Goal: Transaction & Acquisition: Purchase product/service

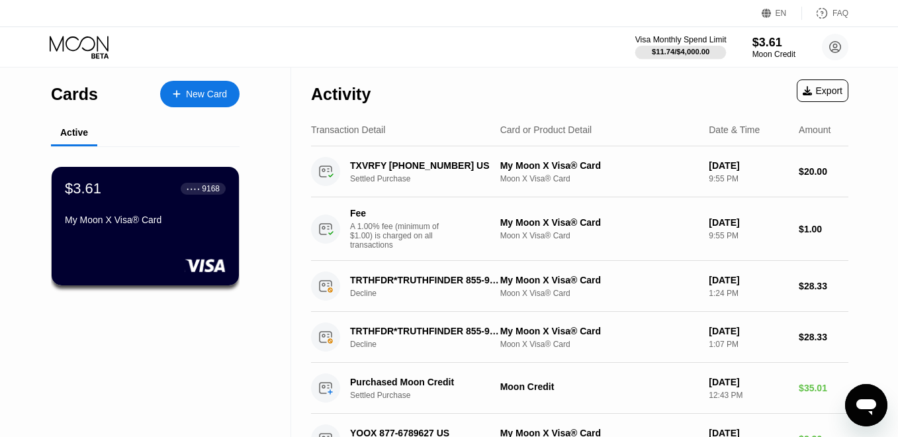
click at [696, 53] on div "$11.74 / $4,000.00" at bounding box center [681, 52] width 58 height 8
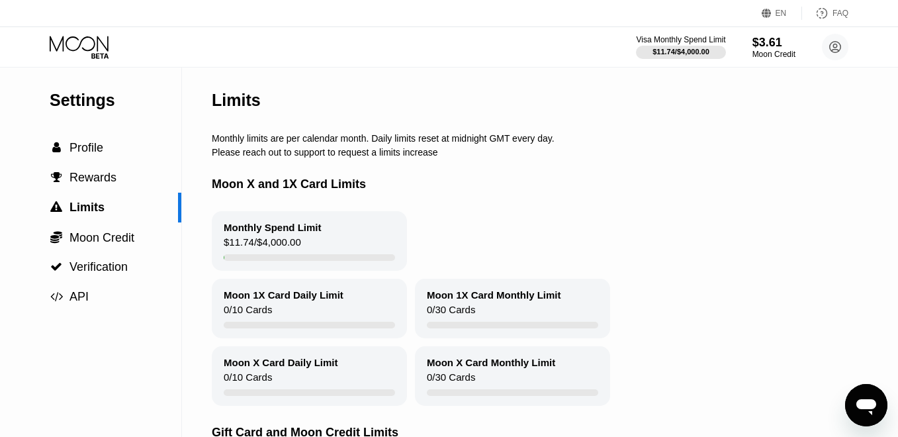
click at [93, 49] on icon at bounding box center [81, 47] width 62 height 23
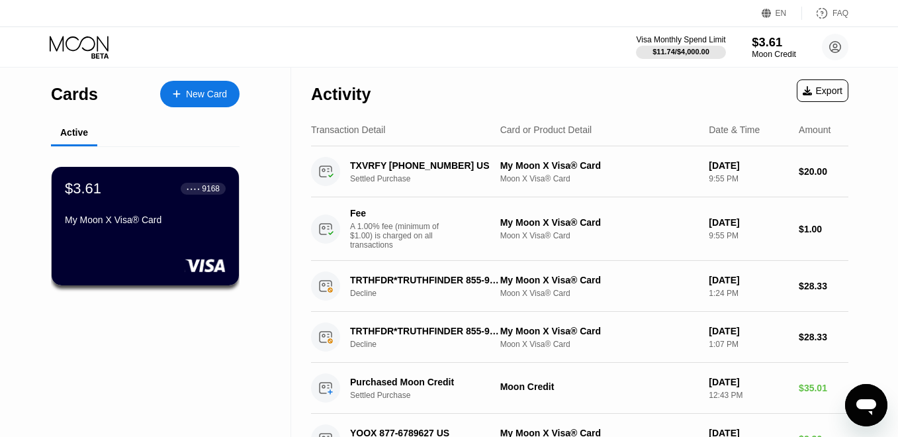
click at [771, 44] on div "$3.61" at bounding box center [774, 42] width 44 height 14
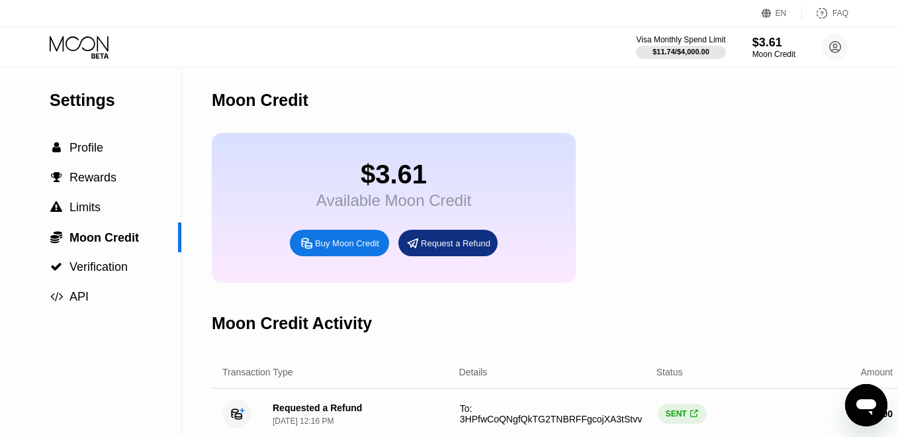
click at [353, 243] on div "Buy Moon Credit" at bounding box center [347, 243] width 64 height 11
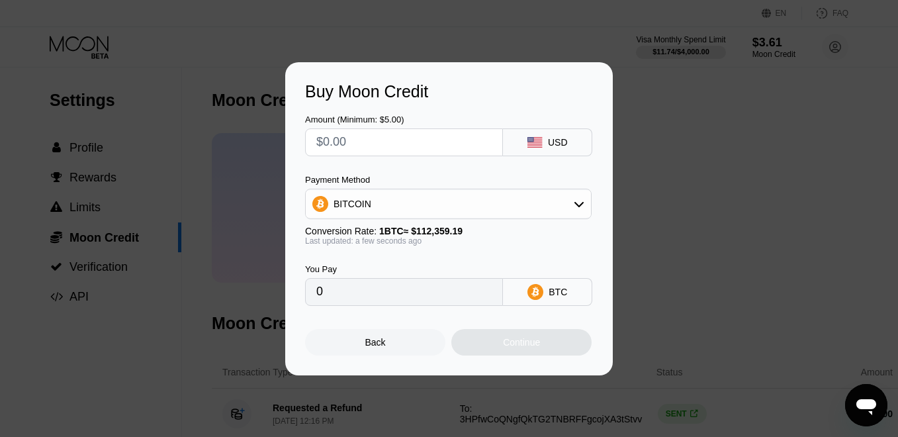
click at [494, 192] on div "BITCOIN" at bounding box center [448, 204] width 285 height 26
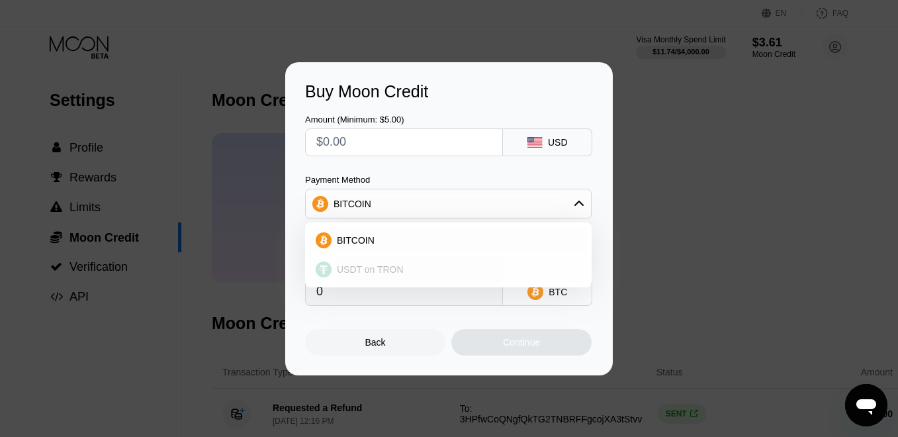
click at [438, 269] on div "USDT on TRON" at bounding box center [457, 269] width 250 height 11
type input "0.00"
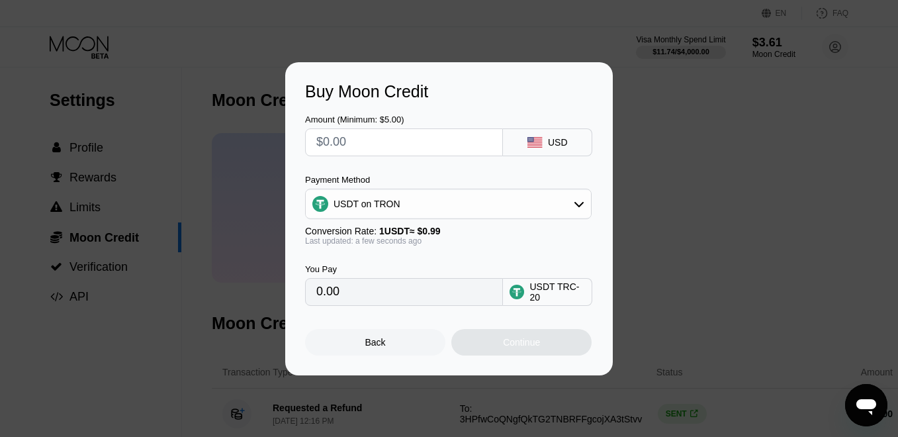
click at [442, 148] on input "text" at bounding box center [403, 142] width 175 height 26
click at [352, 150] on input "text" at bounding box center [403, 142] width 175 height 26
type input "$60"
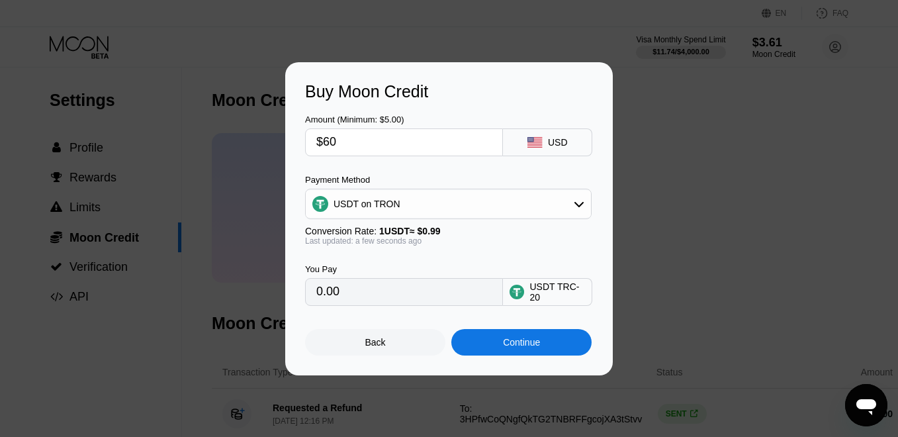
type input "60.61"
type input "$60"
click at [510, 246] on div "You Pay 60.61 USDT TRC-20" at bounding box center [449, 276] width 288 height 60
click at [526, 341] on div "Continue" at bounding box center [521, 342] width 37 height 11
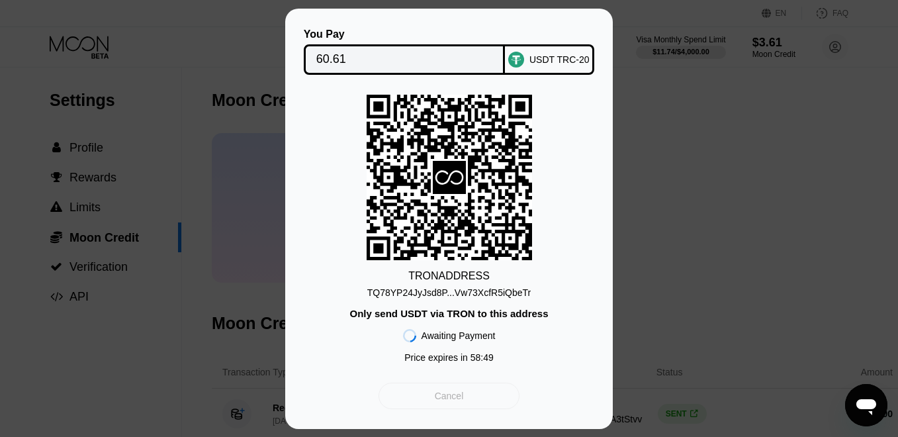
click at [471, 396] on div "Cancel" at bounding box center [449, 396] width 141 height 26
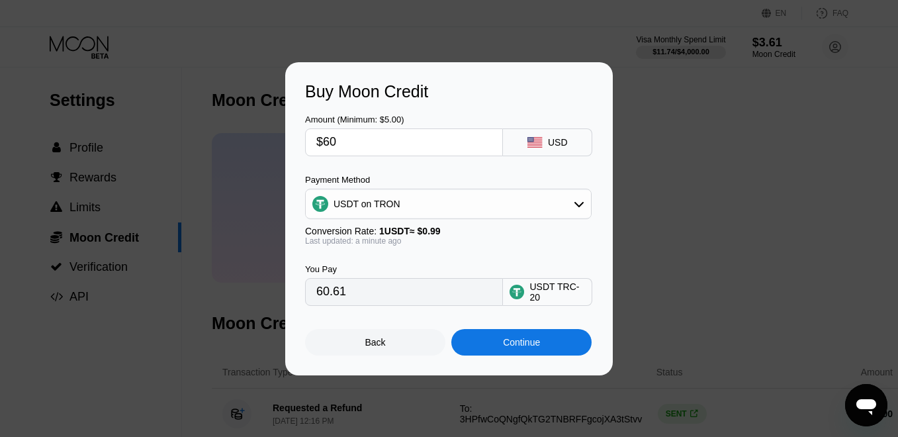
click at [574, 297] on div "USDT TRC-20" at bounding box center [558, 291] width 56 height 21
click at [573, 291] on div "USDT TRC-20" at bounding box center [558, 291] width 56 height 21
click at [573, 294] on div "USDT TRC-20" at bounding box center [558, 291] width 56 height 21
click at [530, 293] on div "USDT TRC-20" at bounding box center [558, 291] width 56 height 21
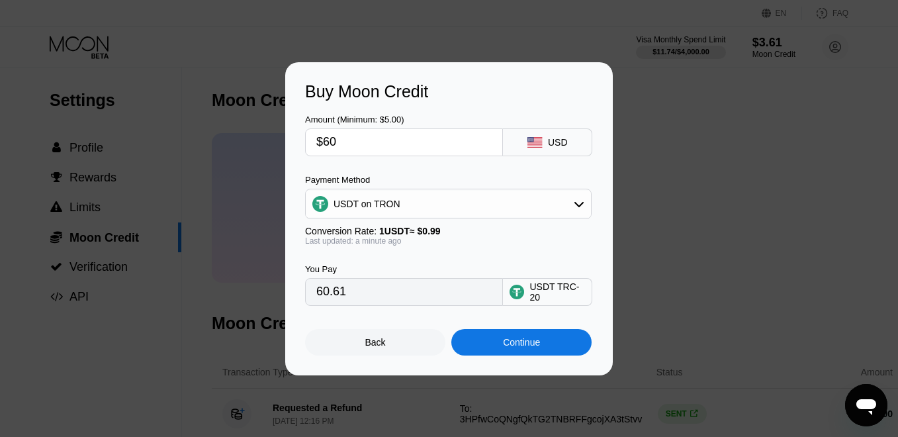
click at [467, 256] on div "You Pay 60.61 USDT TRC-20" at bounding box center [449, 276] width 288 height 60
click at [459, 195] on div "USDT on TRON" at bounding box center [448, 204] width 285 height 26
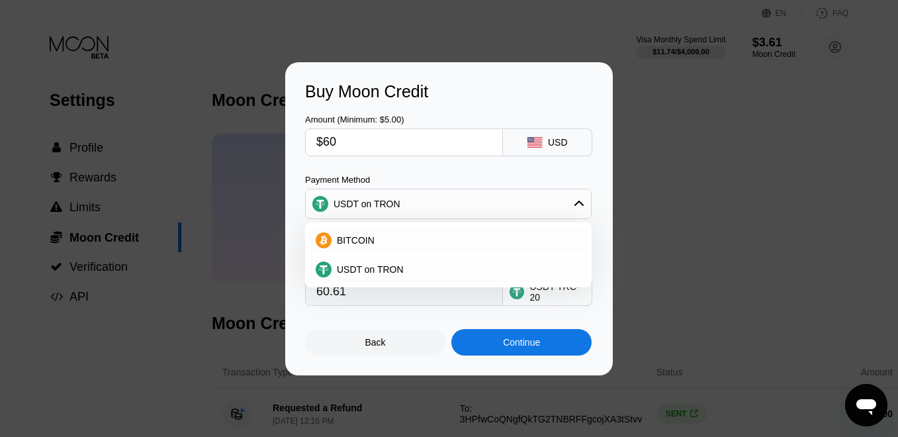
click at [459, 195] on div "USDT on TRON" at bounding box center [448, 204] width 285 height 26
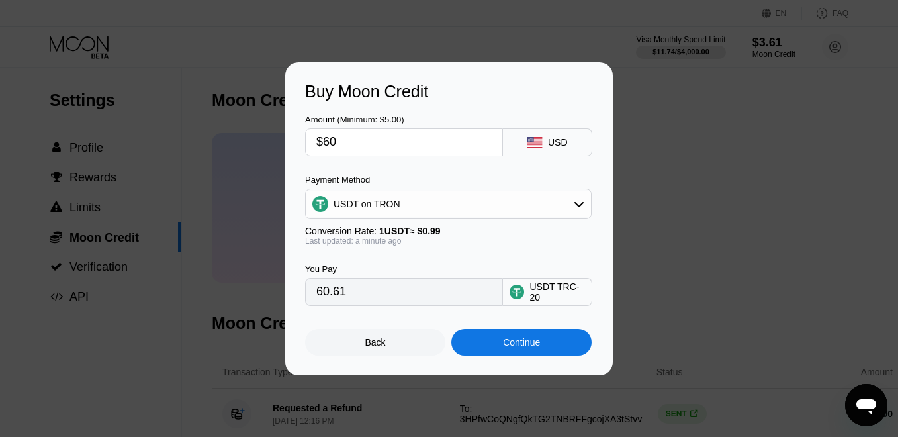
click at [511, 263] on div "You Pay 60.61 USDT TRC-20" at bounding box center [449, 276] width 288 height 60
click at [435, 136] on input "$60" at bounding box center [403, 142] width 175 height 26
type input "$1"
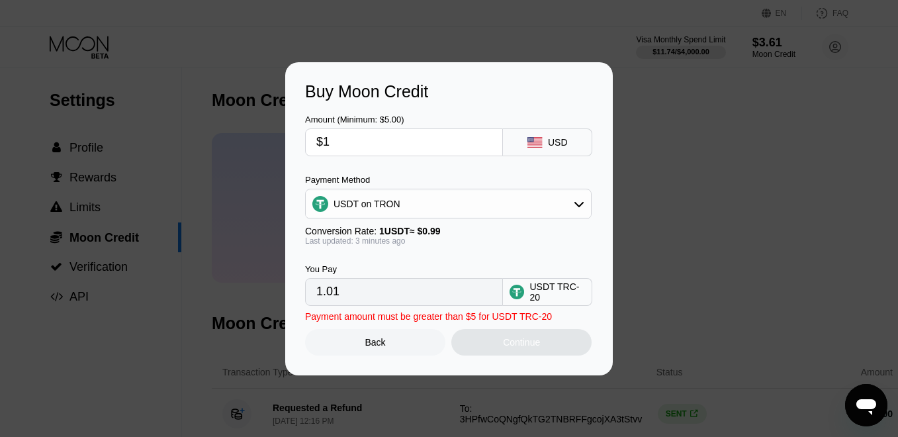
type input "1.01"
type input "$10"
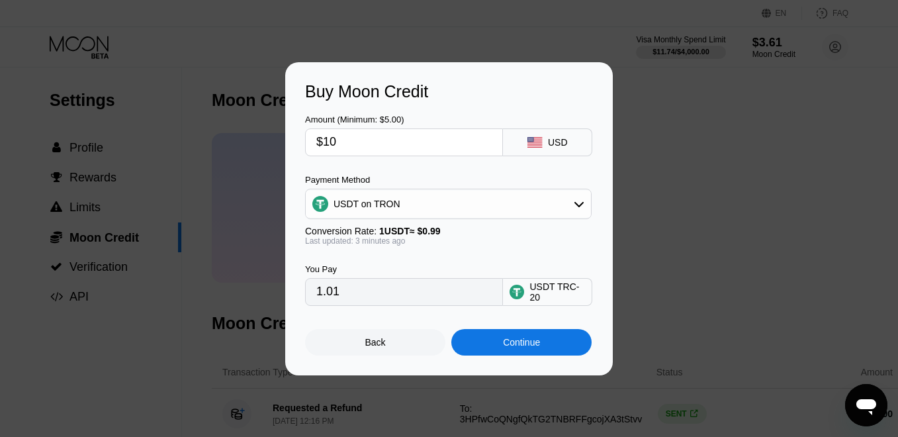
type input "10.10"
type input "$10"
click at [493, 203] on div "USDT on TRON" at bounding box center [448, 204] width 285 height 26
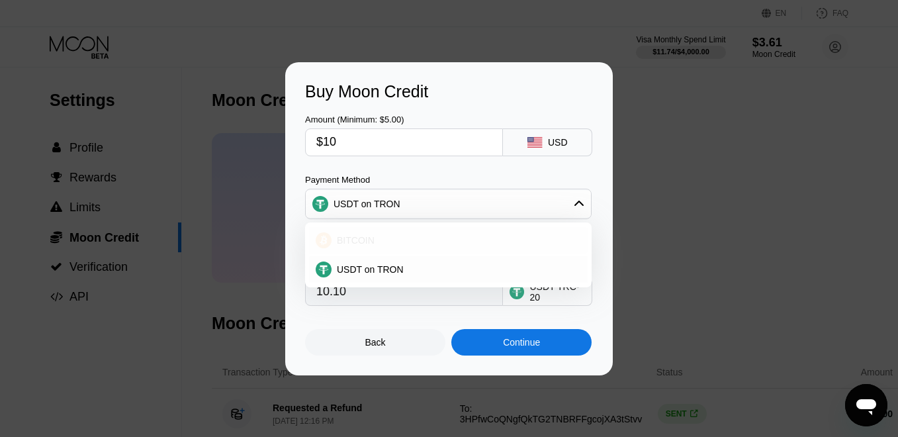
click at [467, 228] on div "BITCOIN" at bounding box center [448, 240] width 279 height 26
type input "0.00008895"
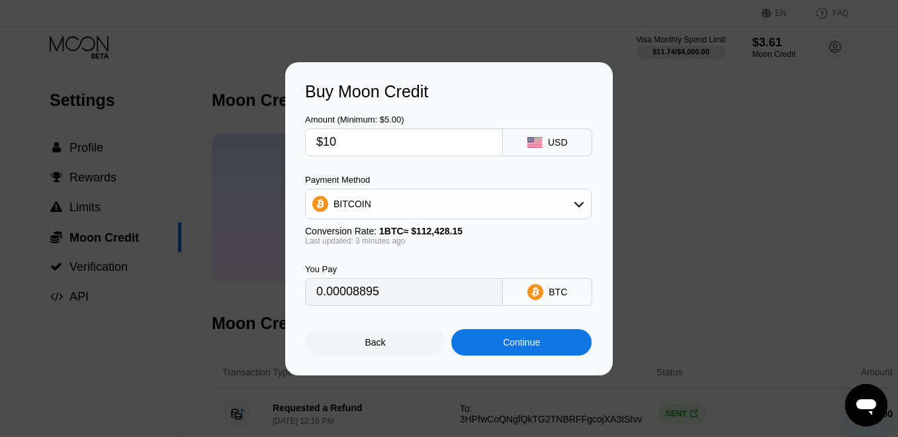
click at [510, 177] on div "Payment Method" at bounding box center [448, 180] width 287 height 10
click at [534, 343] on div "Continue" at bounding box center [521, 342] width 37 height 11
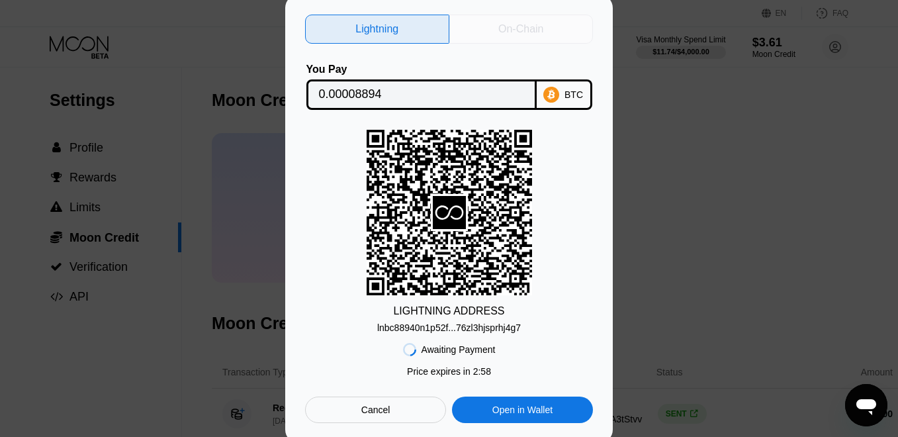
click at [536, 30] on div "On-Chain" at bounding box center [520, 29] width 45 height 13
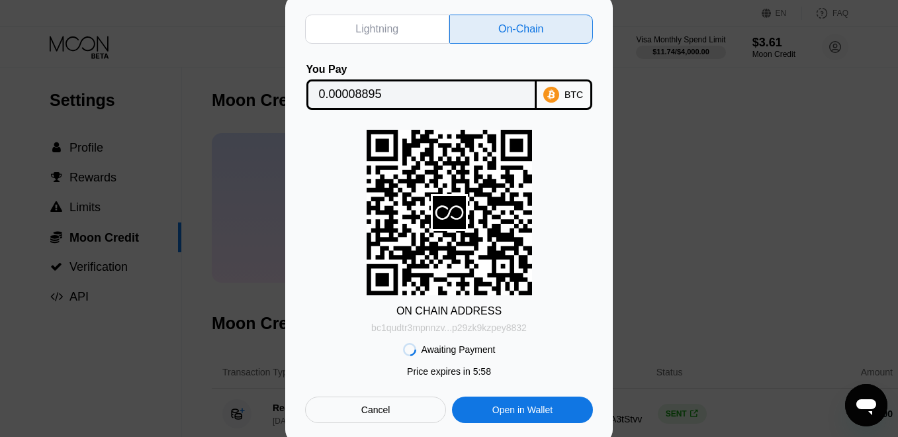
click at [520, 324] on div "bc1qudtr3mpnnzv...p29zk9kzpey8832" at bounding box center [449, 327] width 156 height 11
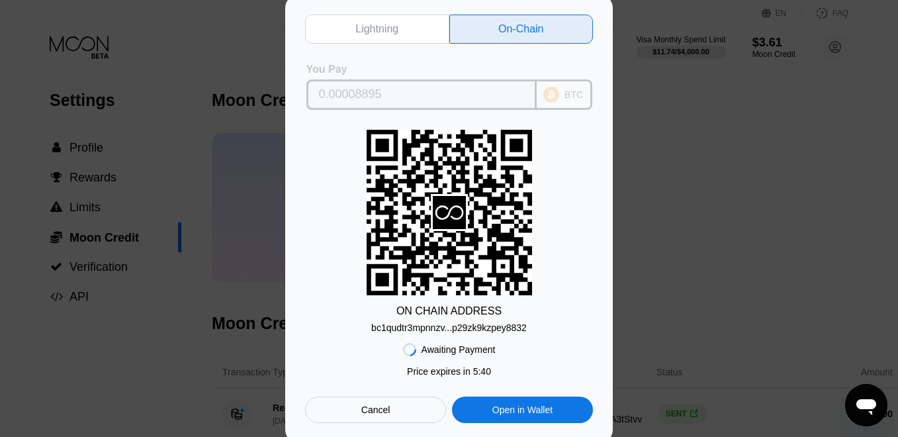
click at [566, 93] on div "BTC" at bounding box center [574, 94] width 19 height 11
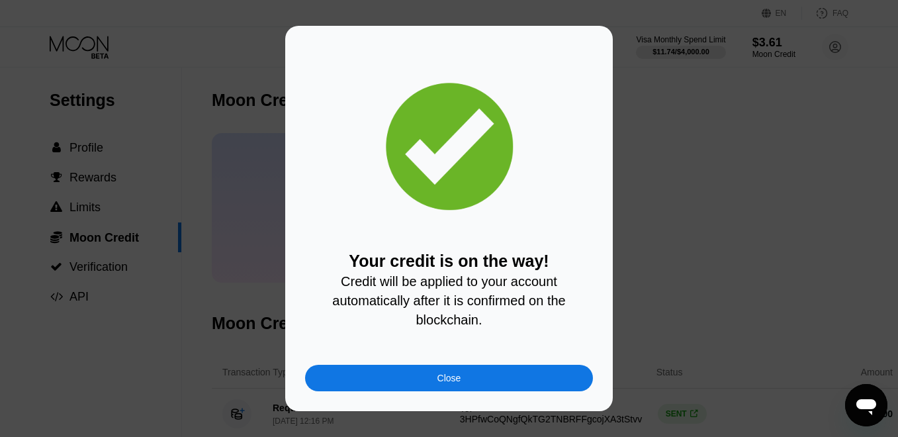
click at [474, 369] on div "Close" at bounding box center [449, 378] width 288 height 26
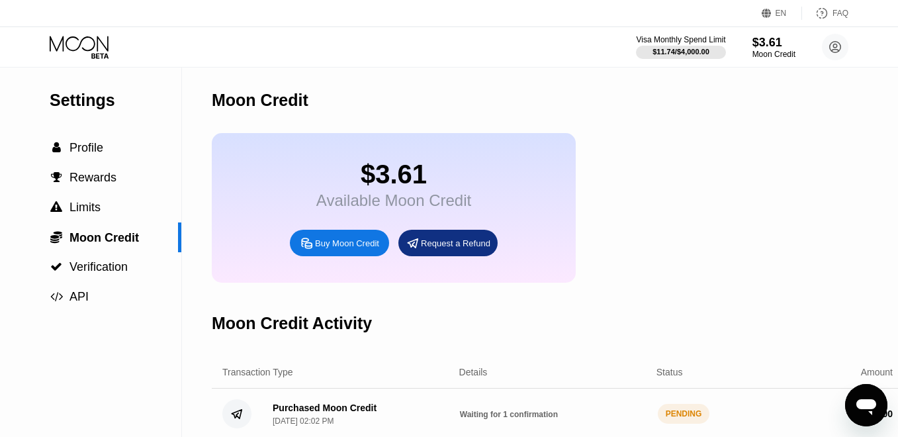
click at [365, 243] on div "Buy Moon Credit" at bounding box center [347, 243] width 64 height 11
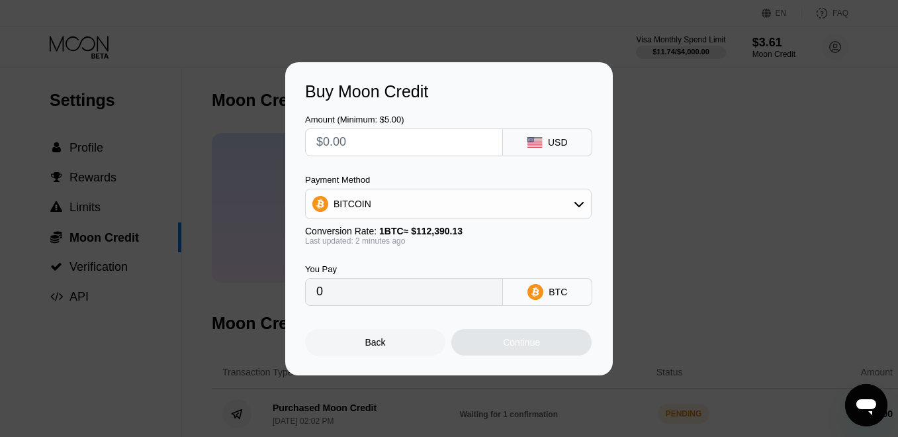
click at [430, 197] on div "BITCOIN" at bounding box center [448, 204] width 285 height 26
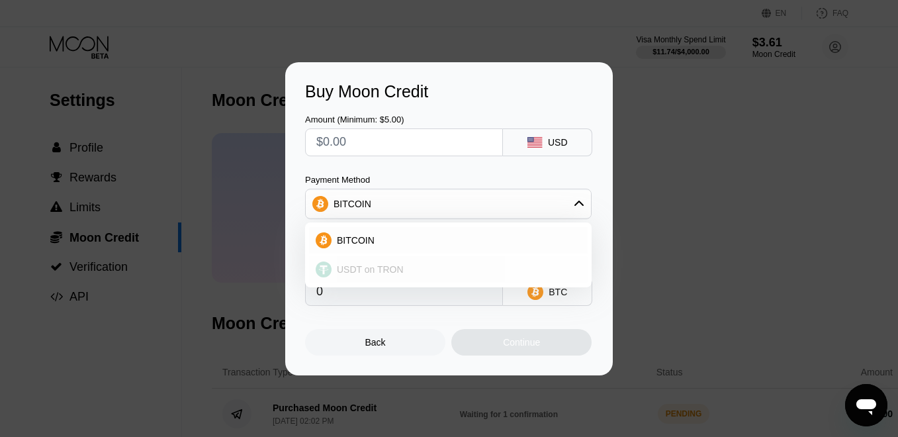
click at [408, 267] on div "USDT on TRON" at bounding box center [457, 269] width 250 height 11
type input "0.00"
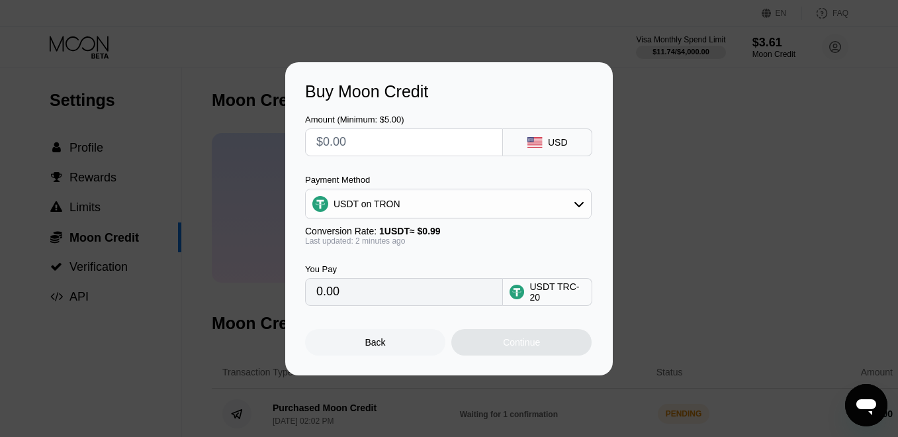
click at [387, 296] on input "0.00" at bounding box center [403, 292] width 175 height 26
click at [360, 289] on input "0.00" at bounding box center [403, 292] width 175 height 26
click at [327, 288] on input "0.00" at bounding box center [403, 292] width 175 height 26
click at [333, 291] on input "0.00" at bounding box center [403, 292] width 175 height 26
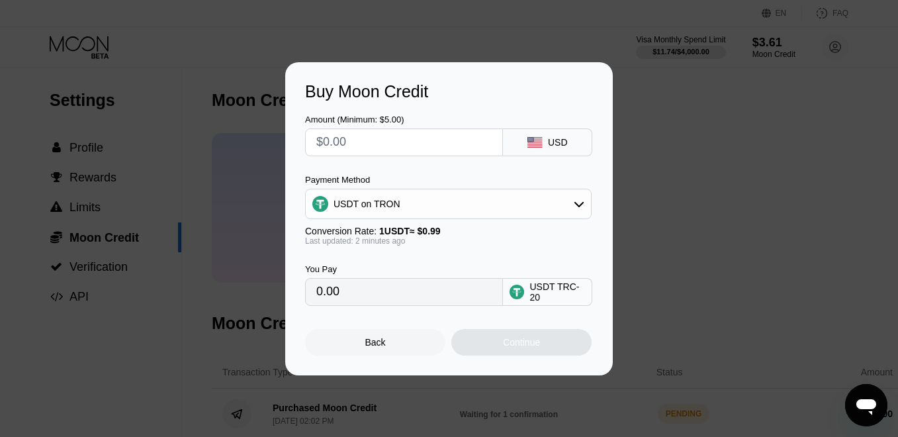
click at [385, 291] on input "0.00" at bounding box center [403, 292] width 175 height 26
click at [365, 287] on input "0.00" at bounding box center [403, 292] width 175 height 26
click at [360, 141] on input "text" at bounding box center [403, 142] width 175 height 26
type input "$48"
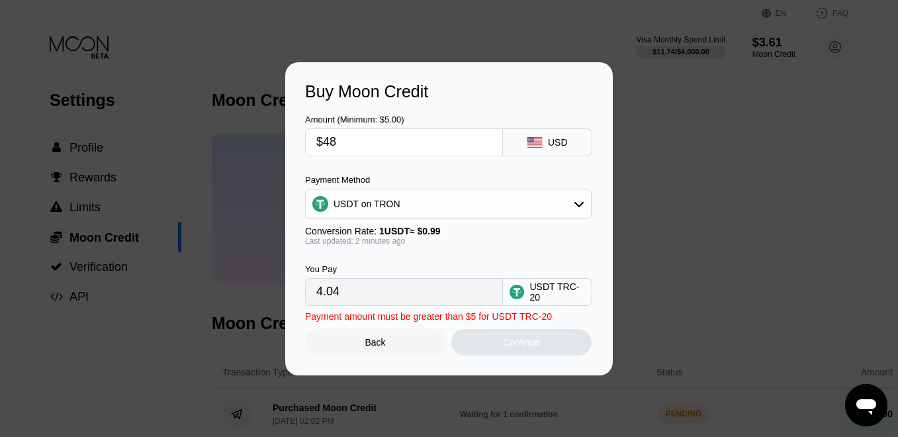
type input "48.48"
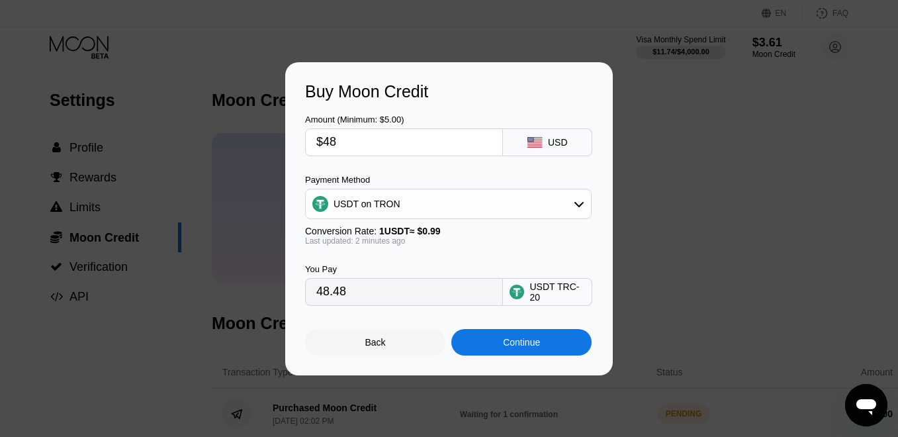
type input "$48"
click at [509, 344] on div "Continue" at bounding box center [521, 342] width 37 height 11
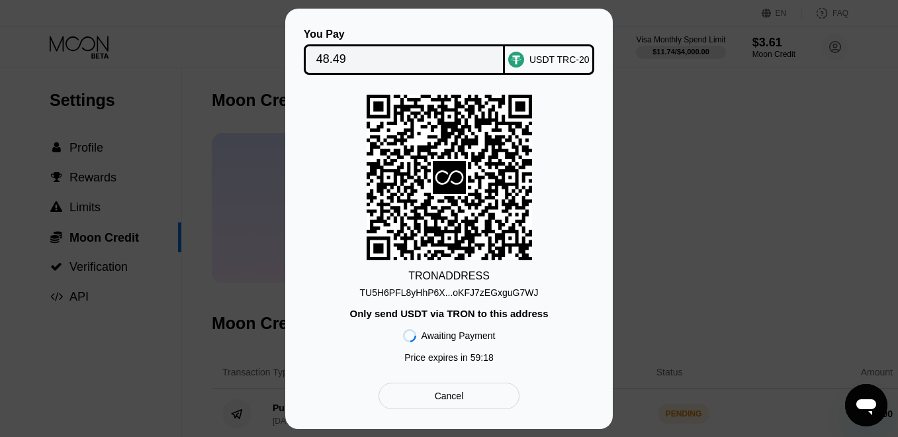
click at [516, 295] on div "TU5H6PFL8yHhP6X...oKFJ7zEGxguG7WJ" at bounding box center [449, 292] width 179 height 11
click at [129, 345] on div "You Pay 48.49 USDT TRC-20 TRON ADDRESS TU5H6PFL8yHhP6X...oKFJ7zEGxguG7WJ Only s…" at bounding box center [449, 219] width 898 height 420
click at [557, 54] on div "USDT TRC-20" at bounding box center [560, 59] width 60 height 11
click at [137, 389] on div "You Pay 48.49 USDT TRC-20 TRON ADDRESS TU5H6PFL8yHhP6X...oKFJ7zEGxguG7WJ Only s…" at bounding box center [449, 219] width 898 height 420
click at [469, 397] on div "Cancel" at bounding box center [449, 396] width 141 height 26
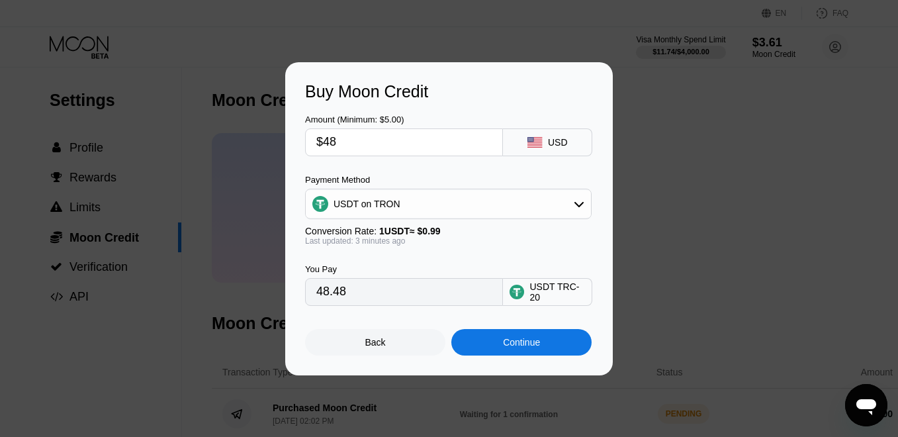
click at [427, 148] on input "$48" at bounding box center [403, 142] width 175 height 26
type input "$4"
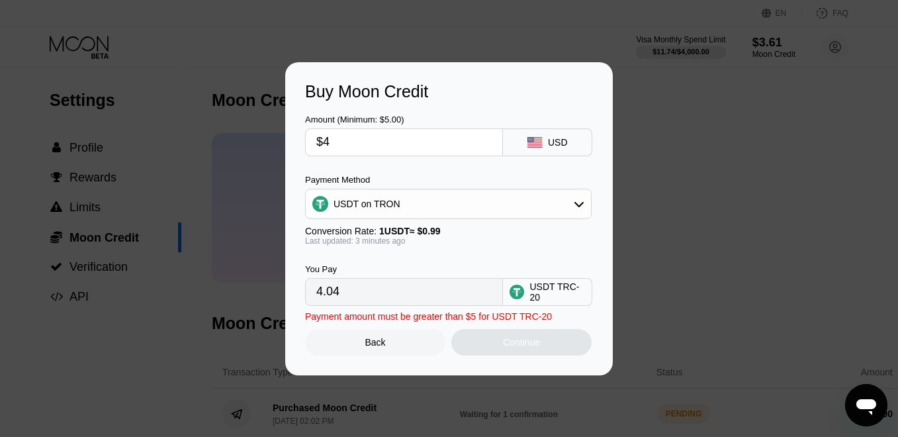
type input "4.04"
type input "$47"
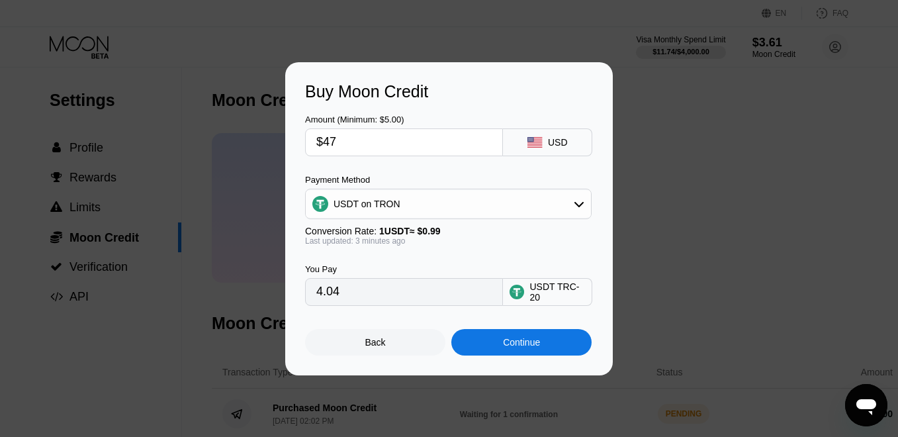
type input "47.47"
type input "$47"
click at [525, 337] on div "Continue" at bounding box center [521, 342] width 37 height 11
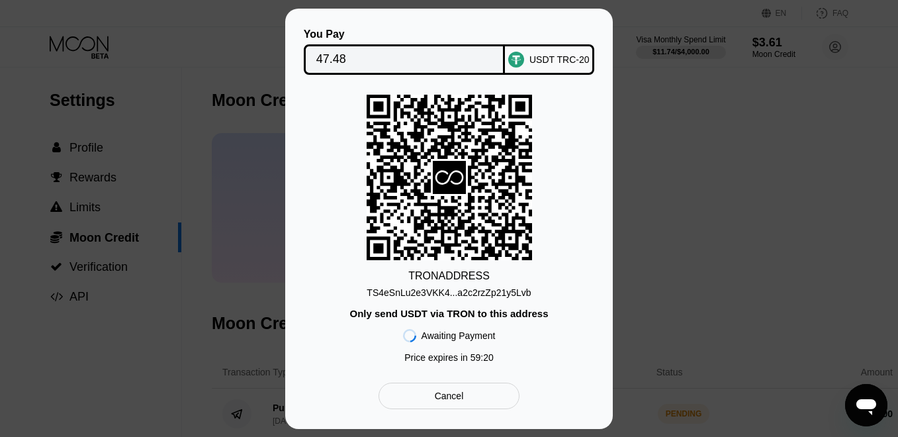
click at [554, 59] on div "USDT TRC-20" at bounding box center [560, 59] width 60 height 11
click at [113, 309] on div "You Pay 47.48 USDT TRC-20 TRON ADDRESS TS4eSnLu2e3VKK4...a2c2rzZp21y5Lvb Only s…" at bounding box center [449, 219] width 898 height 420
click at [530, 292] on div "TS4eSnLu2e3VKK4...a2c2rzZp21y5Lvb" at bounding box center [449, 292] width 164 height 11
click at [118, 337] on div "You Pay 47.48 USDT TRC-20 TRON ADDRESS TS4eSnLu2e3VKK4...a2c2rzZp21y5Lvb Only s…" at bounding box center [449, 219] width 898 height 420
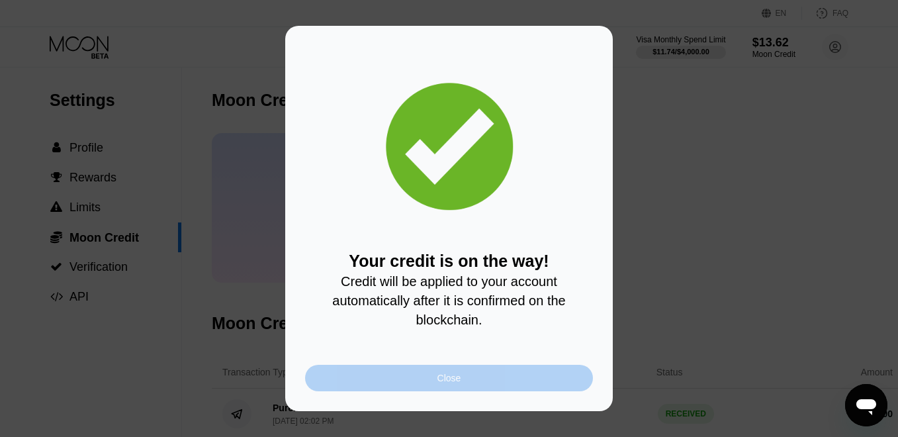
click at [453, 380] on div "Close" at bounding box center [450, 378] width 24 height 11
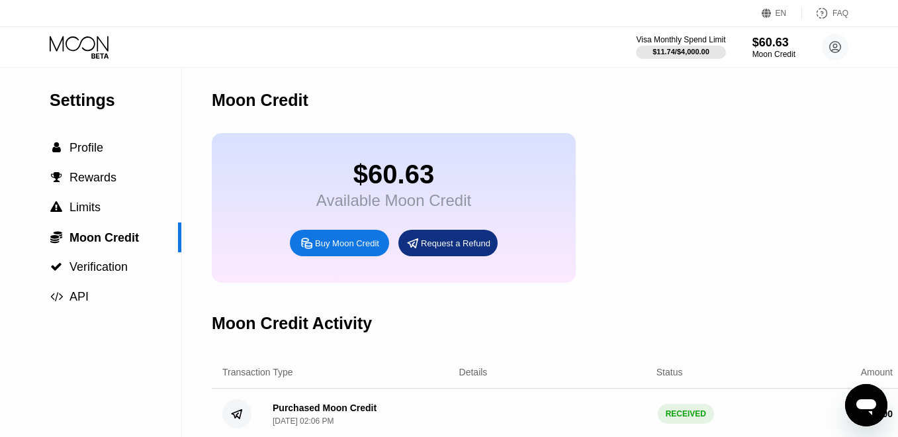
click at [381, 162] on div "$60.63" at bounding box center [393, 175] width 155 height 30
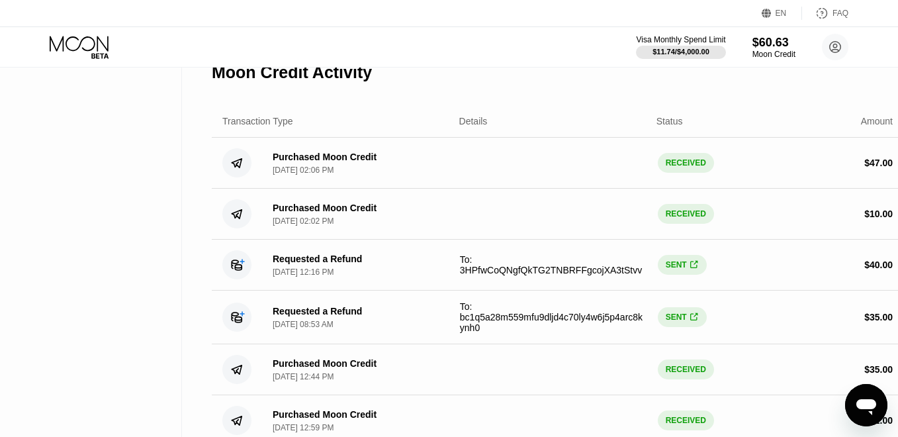
scroll to position [51, 0]
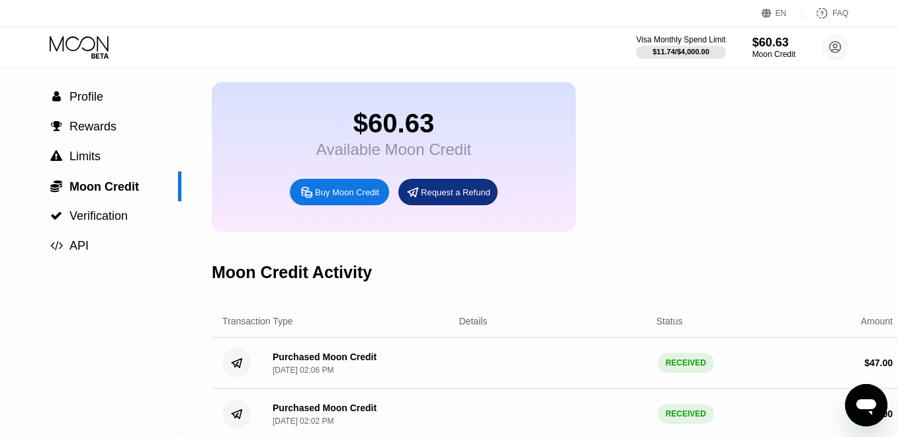
click at [702, 33] on div "Visa Monthly Spend Limit $11.74 / $4,000.00 $60.63 Moon Credit [EMAIL_ADDRESS][…" at bounding box center [449, 47] width 898 height 40
click at [695, 40] on div "Visa Monthly Spend Limit" at bounding box center [680, 39] width 91 height 9
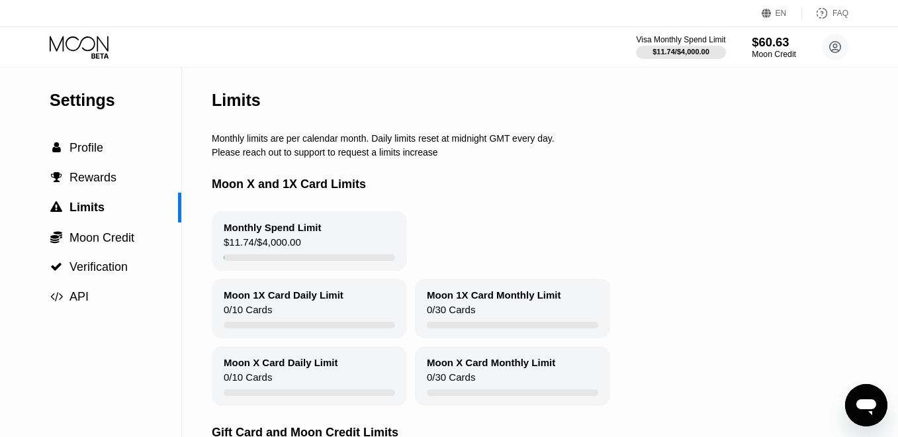
click at [784, 49] on div "$60.63" at bounding box center [774, 42] width 44 height 14
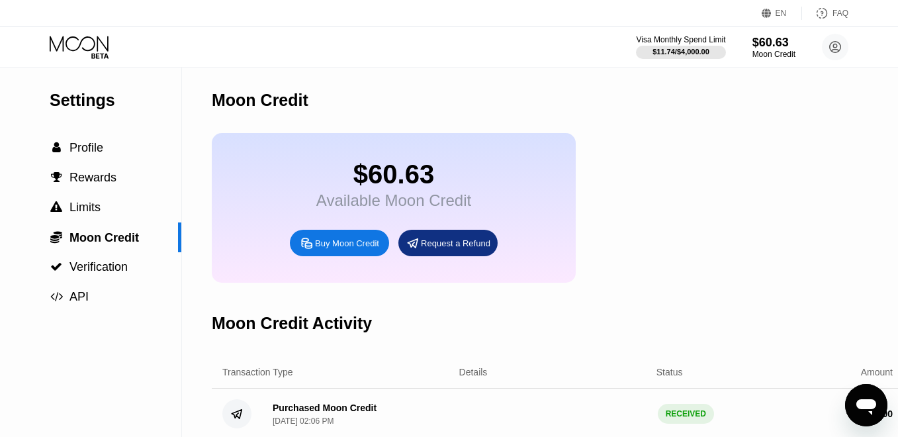
click at [91, 44] on icon at bounding box center [81, 47] width 62 height 23
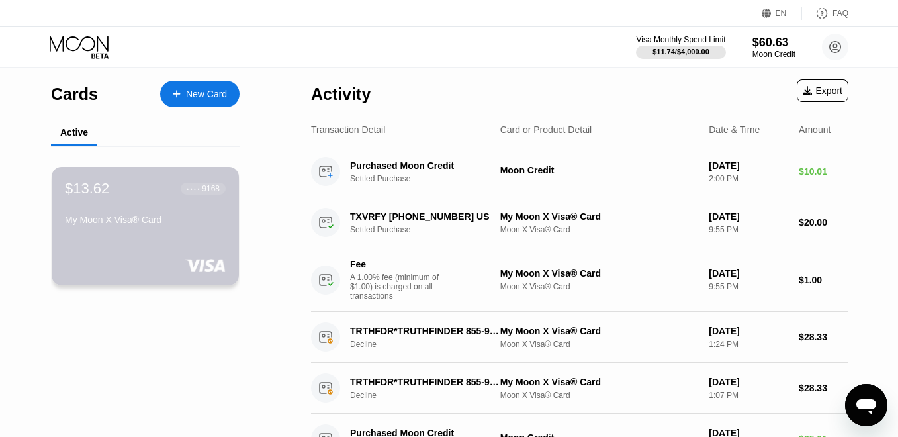
click at [205, 220] on div "My Moon X Visa® Card" at bounding box center [145, 219] width 161 height 11
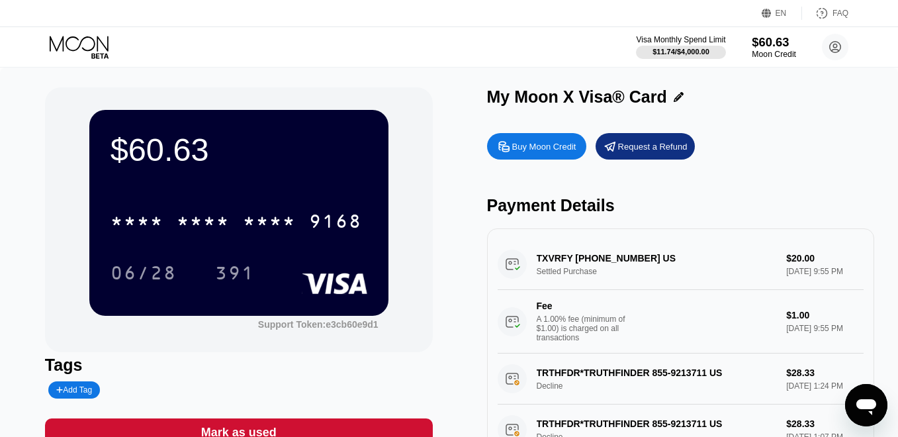
click at [763, 45] on div "$60.63" at bounding box center [774, 42] width 44 height 14
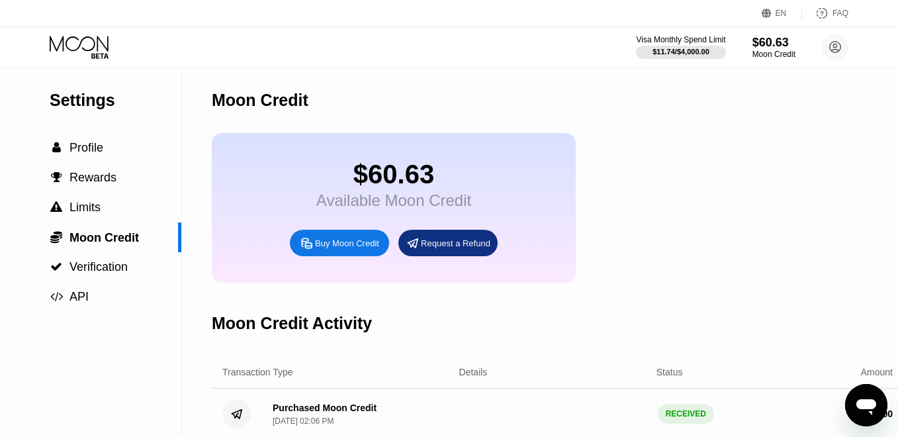
click at [75, 36] on icon at bounding box center [81, 47] width 62 height 23
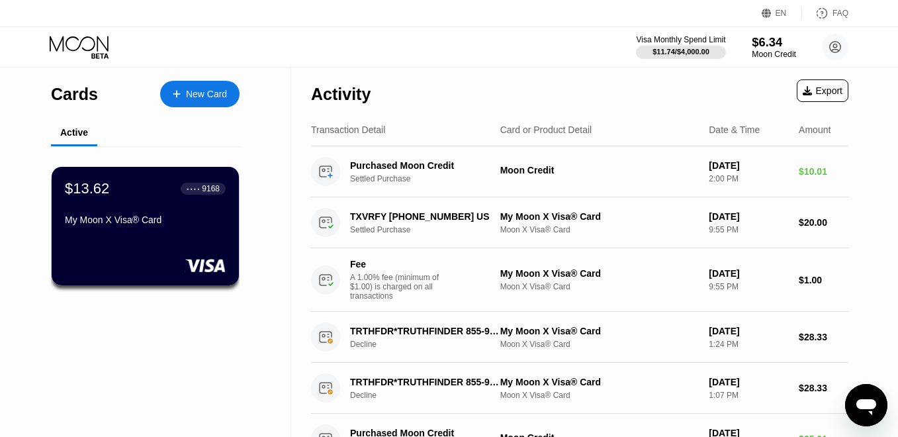
click at [770, 47] on div "$6.34" at bounding box center [774, 42] width 44 height 14
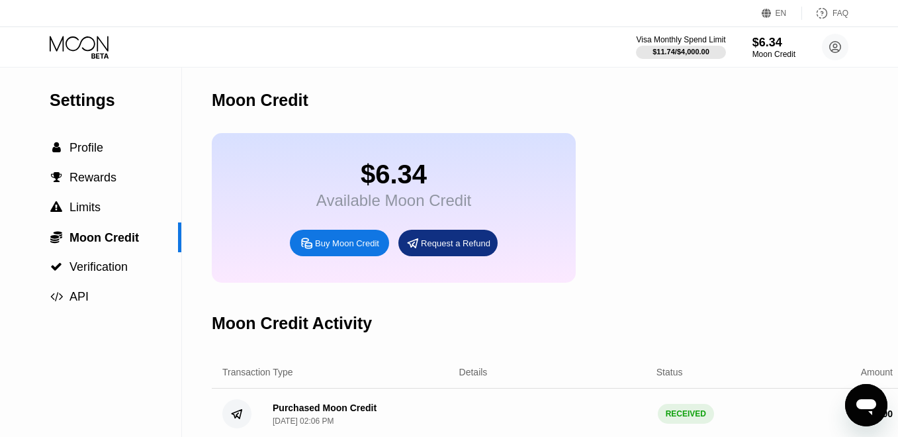
click at [95, 44] on icon at bounding box center [81, 47] width 62 height 23
